Goal: Information Seeking & Learning: Learn about a topic

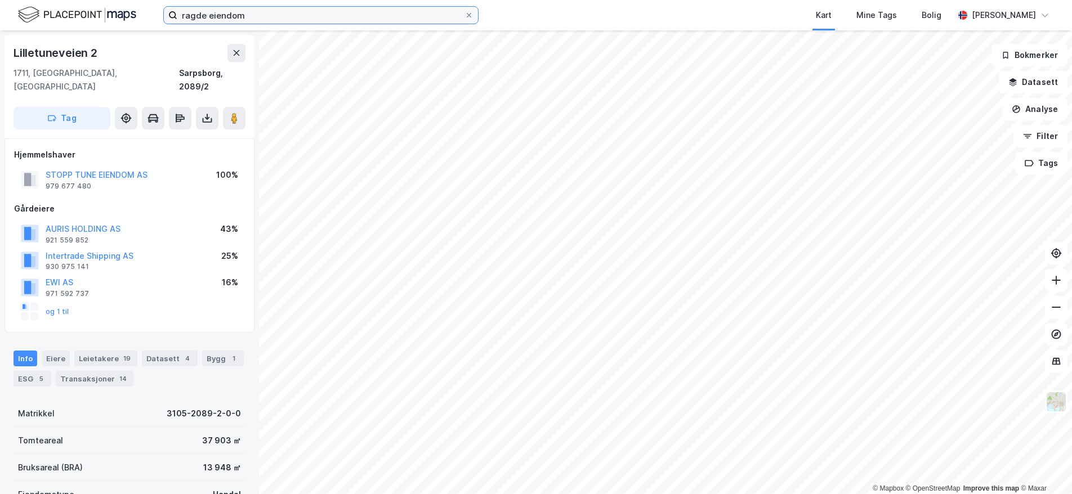
click at [408, 9] on input "ragde eiendom" at bounding box center [320, 15] width 287 height 17
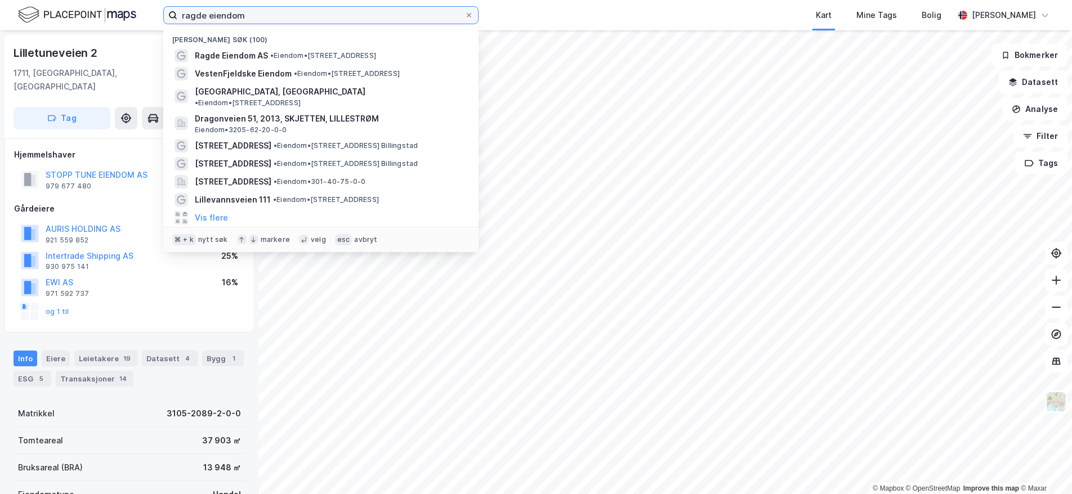
click at [408, 9] on input "ragde eiendom" at bounding box center [320, 15] width 287 height 17
paste input "Dronning [STREET_ADDRESS]"
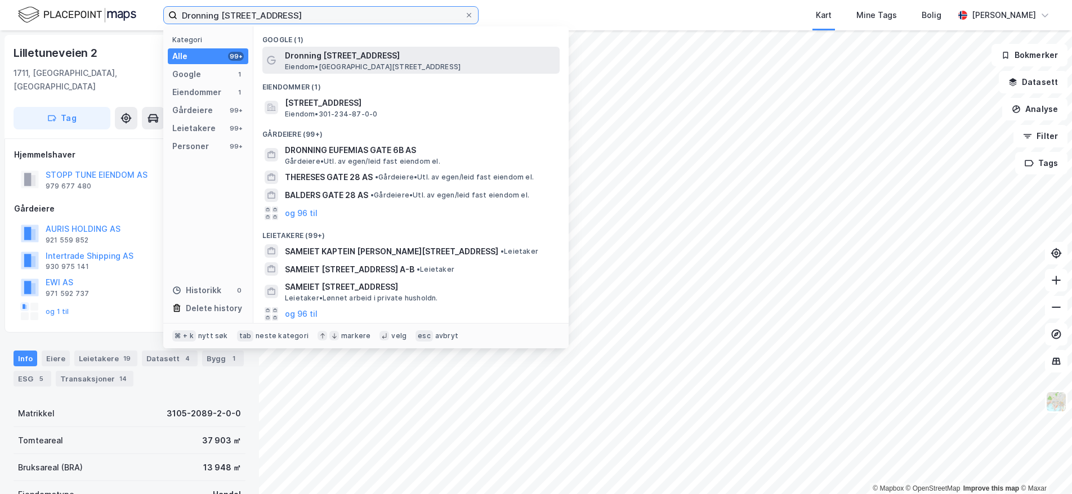
type input "Dronning [STREET_ADDRESS]"
click at [422, 59] on span "Dronning [STREET_ADDRESS]" at bounding box center [420, 56] width 270 height 14
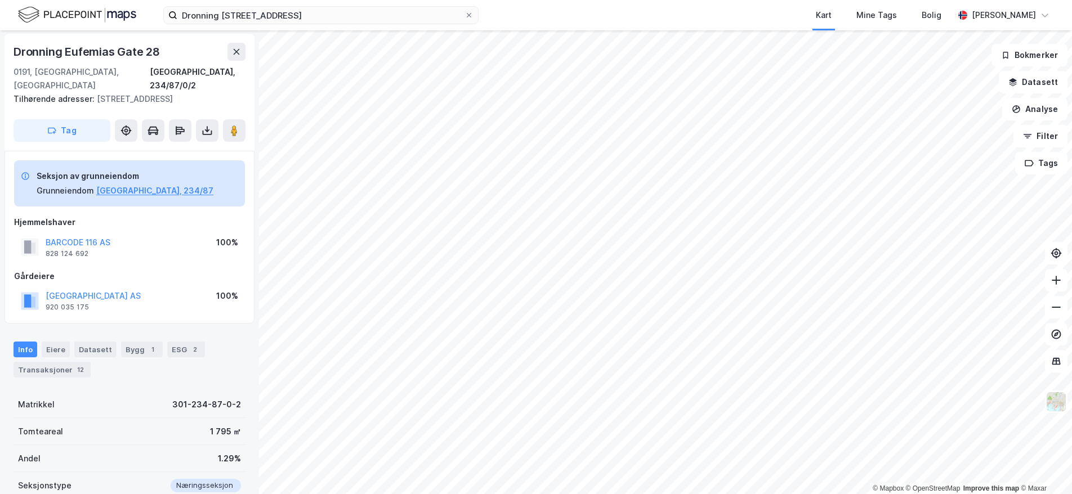
scroll to position [2, 0]
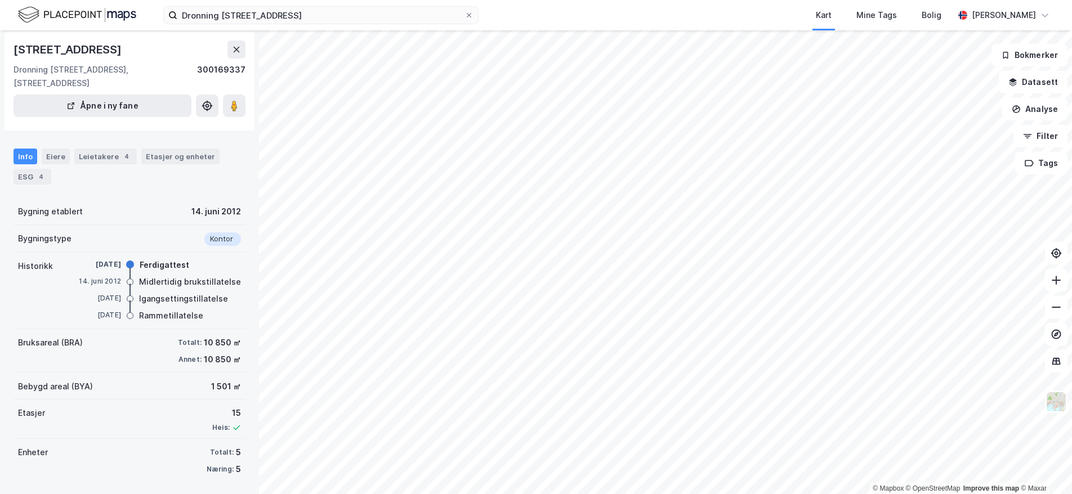
scroll to position [42, 0]
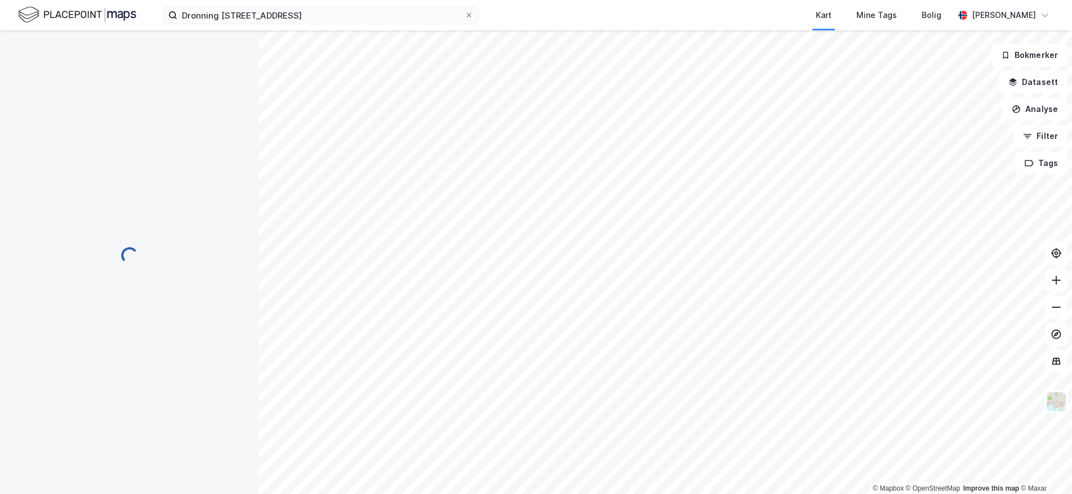
scroll to position [36, 0]
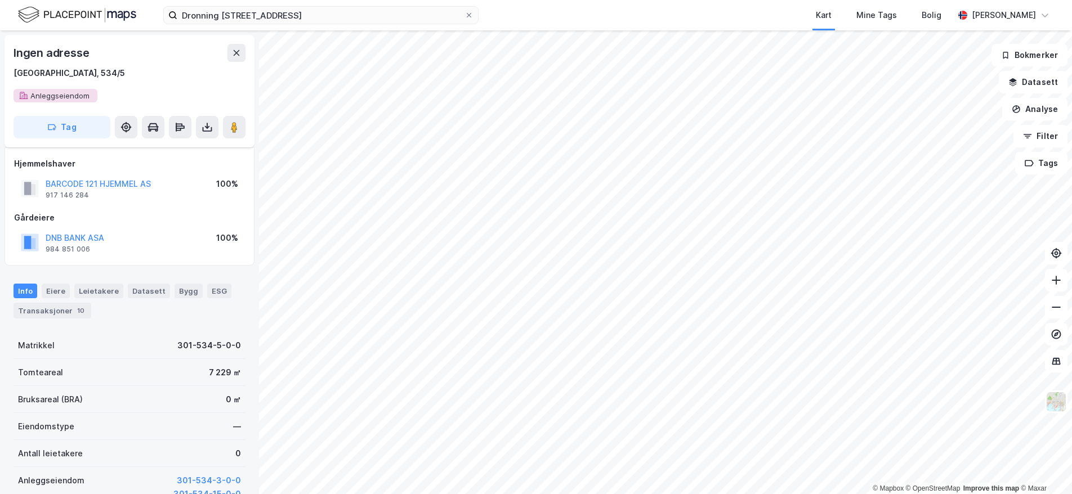
scroll to position [42, 0]
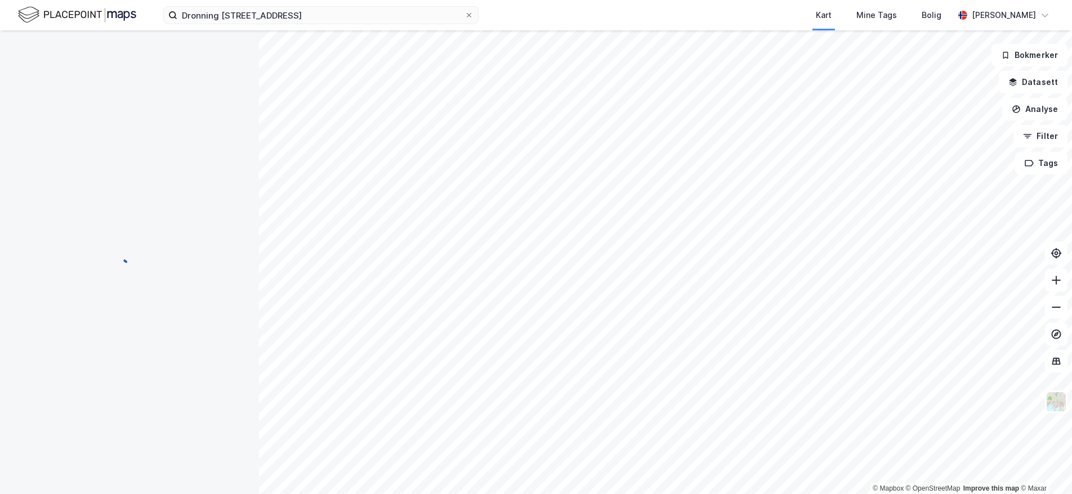
scroll to position [42, 0]
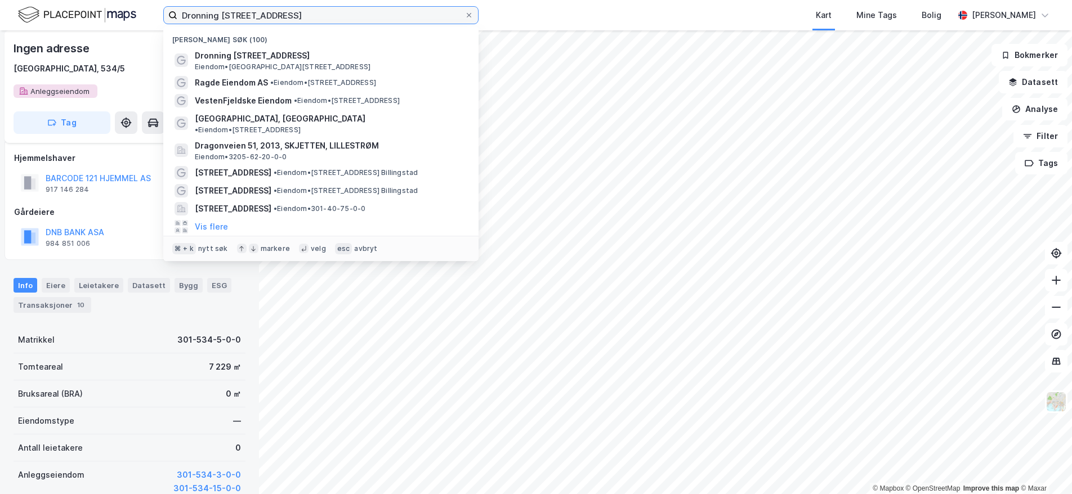
click at [360, 17] on input "Dronning [STREET_ADDRESS]" at bounding box center [320, 15] width 287 height 17
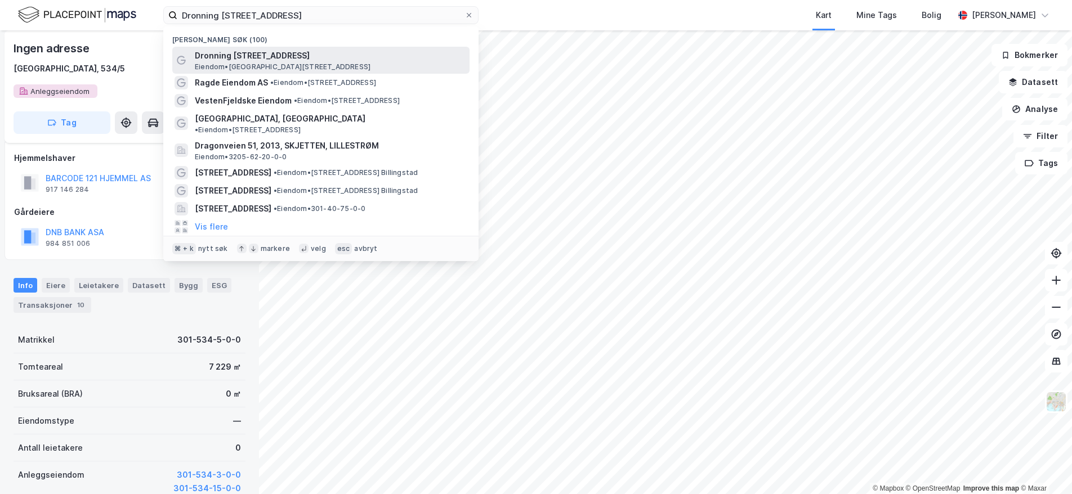
click at [347, 70] on span "Eiendom • [STREET_ADDRESS]" at bounding box center [283, 66] width 176 height 9
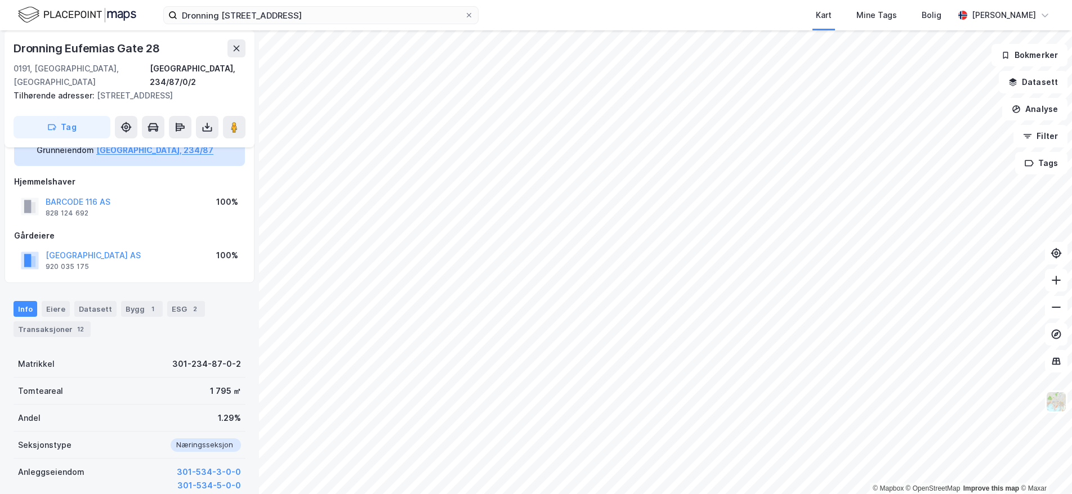
scroll to position [44, 0]
click at [124, 308] on div "Bygg 1" at bounding box center [142, 307] width 42 height 16
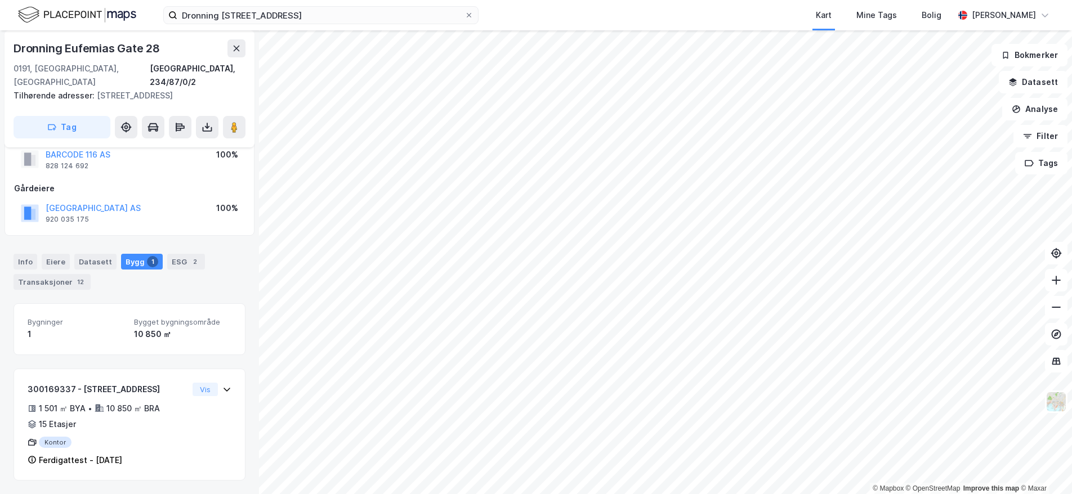
scroll to position [102, 0]
